Goal: Navigation & Orientation: Find specific page/section

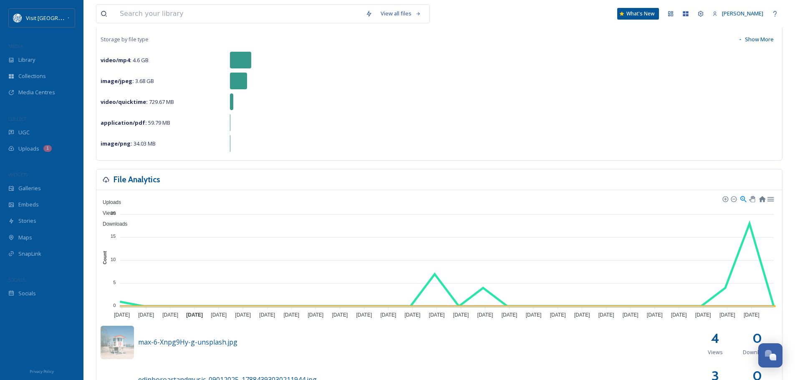
scroll to position [167, 0]
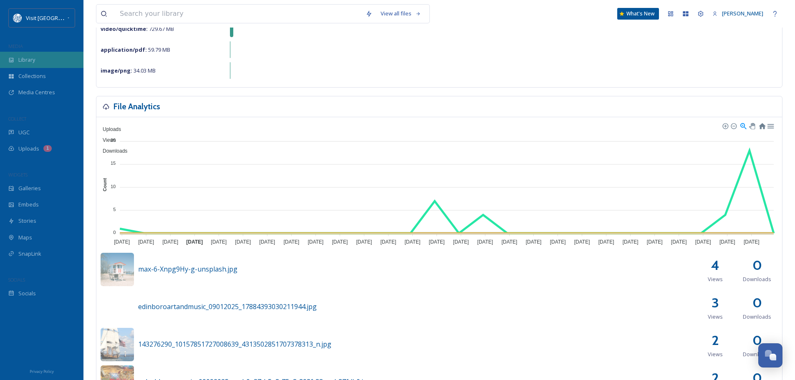
click at [41, 57] on div "Library" at bounding box center [42, 60] width 84 height 16
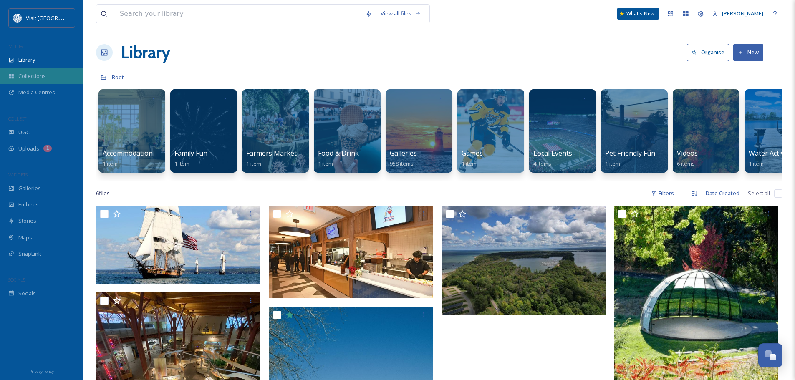
click at [46, 73] on div "Collections" at bounding box center [42, 76] width 84 height 16
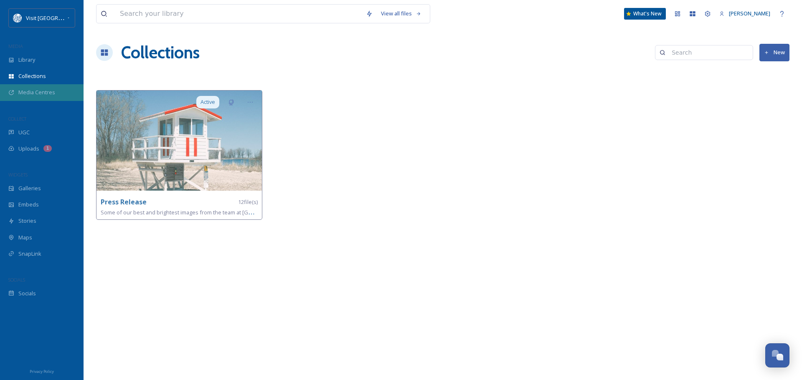
click at [43, 91] on span "Media Centres" at bounding box center [36, 93] width 37 height 8
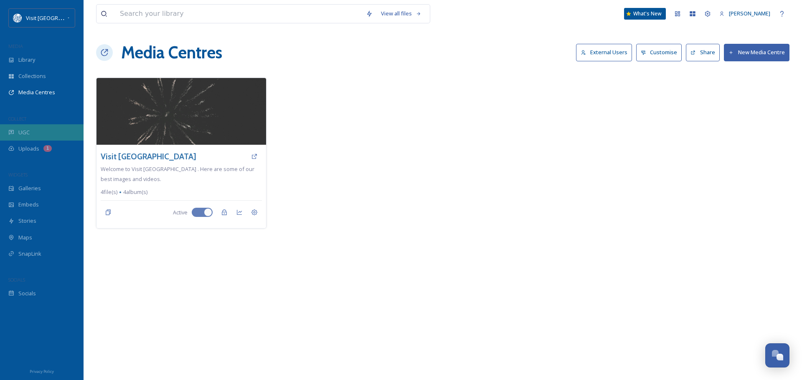
click at [29, 133] on span "UGC" at bounding box center [23, 133] width 11 height 8
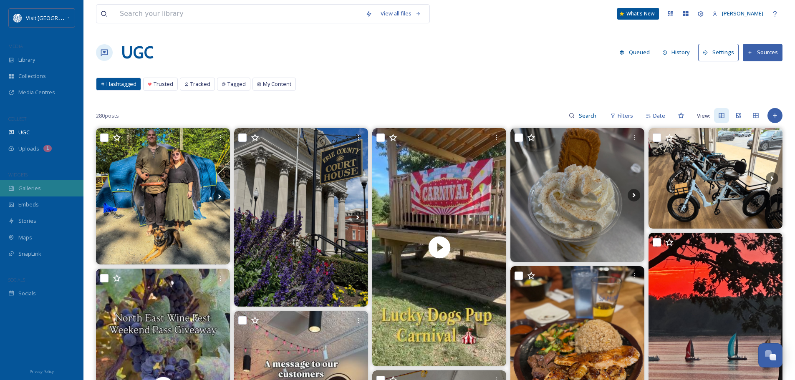
click at [25, 188] on span "Galleries" at bounding box center [29, 189] width 23 height 8
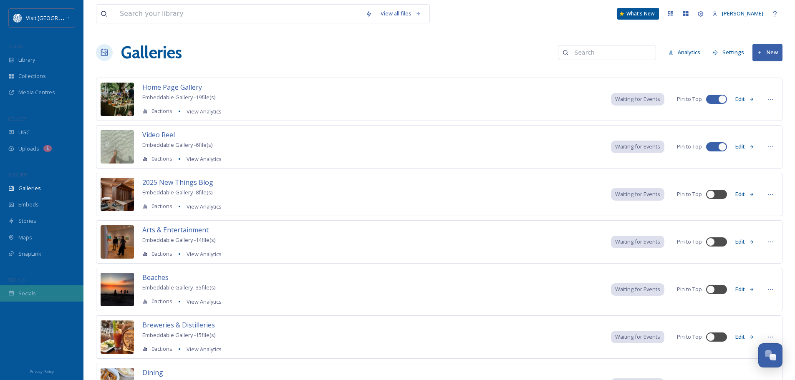
click at [28, 296] on span "Socials" at bounding box center [27, 294] width 18 height 8
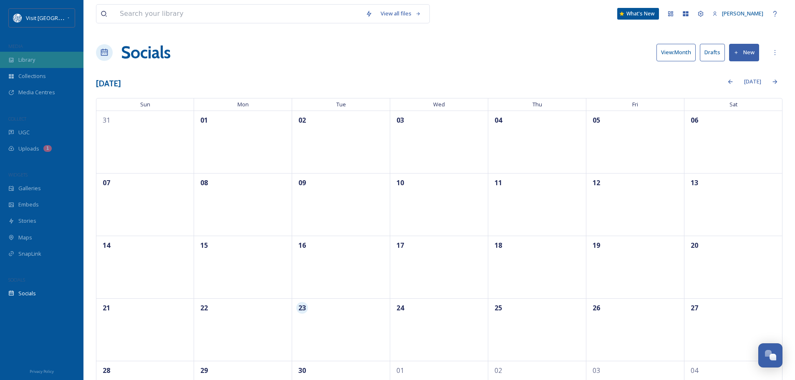
click at [22, 58] on span "Library" at bounding box center [26, 60] width 17 height 8
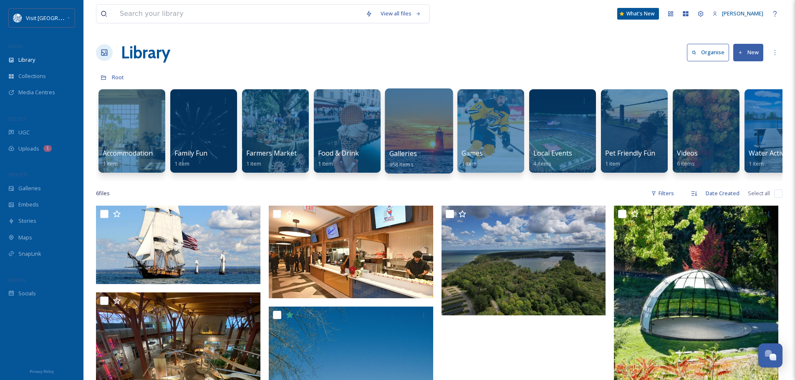
click at [414, 129] on div at bounding box center [419, 131] width 68 height 85
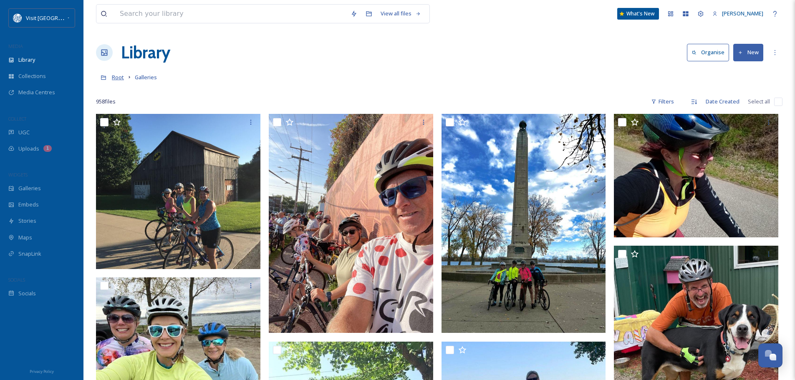
click at [122, 78] on span "Root" at bounding box center [118, 77] width 12 height 8
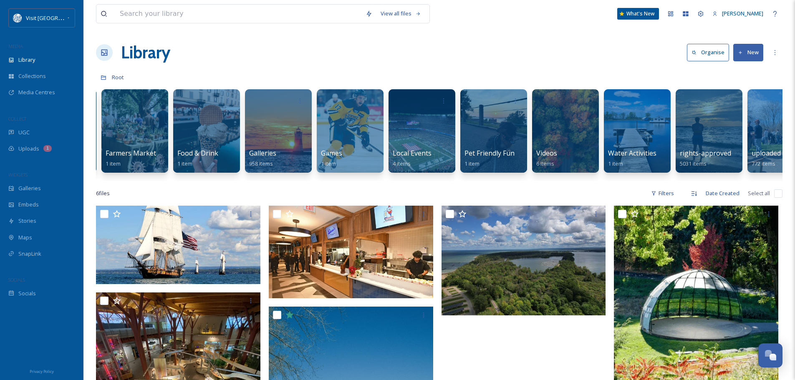
scroll to position [0, 175]
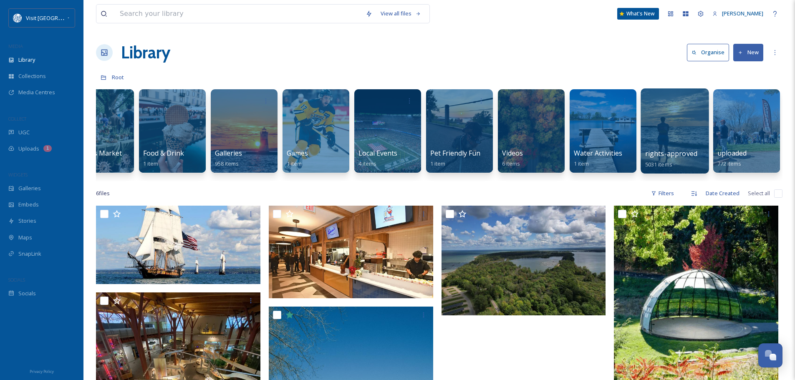
click at [678, 142] on div at bounding box center [675, 131] width 68 height 85
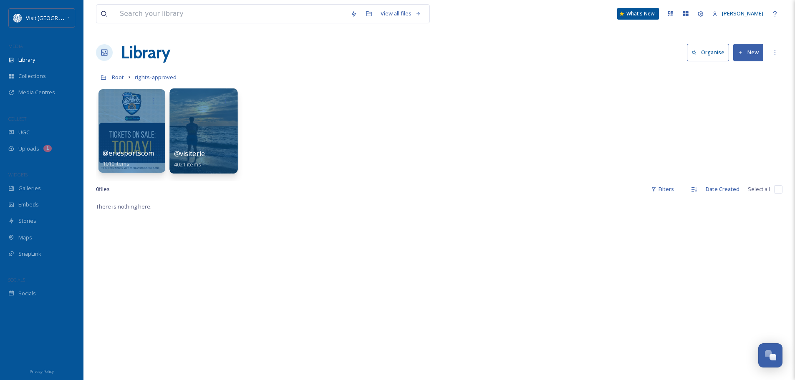
click at [195, 119] on div at bounding box center [204, 131] width 68 height 85
